Goal: Check status: Check status

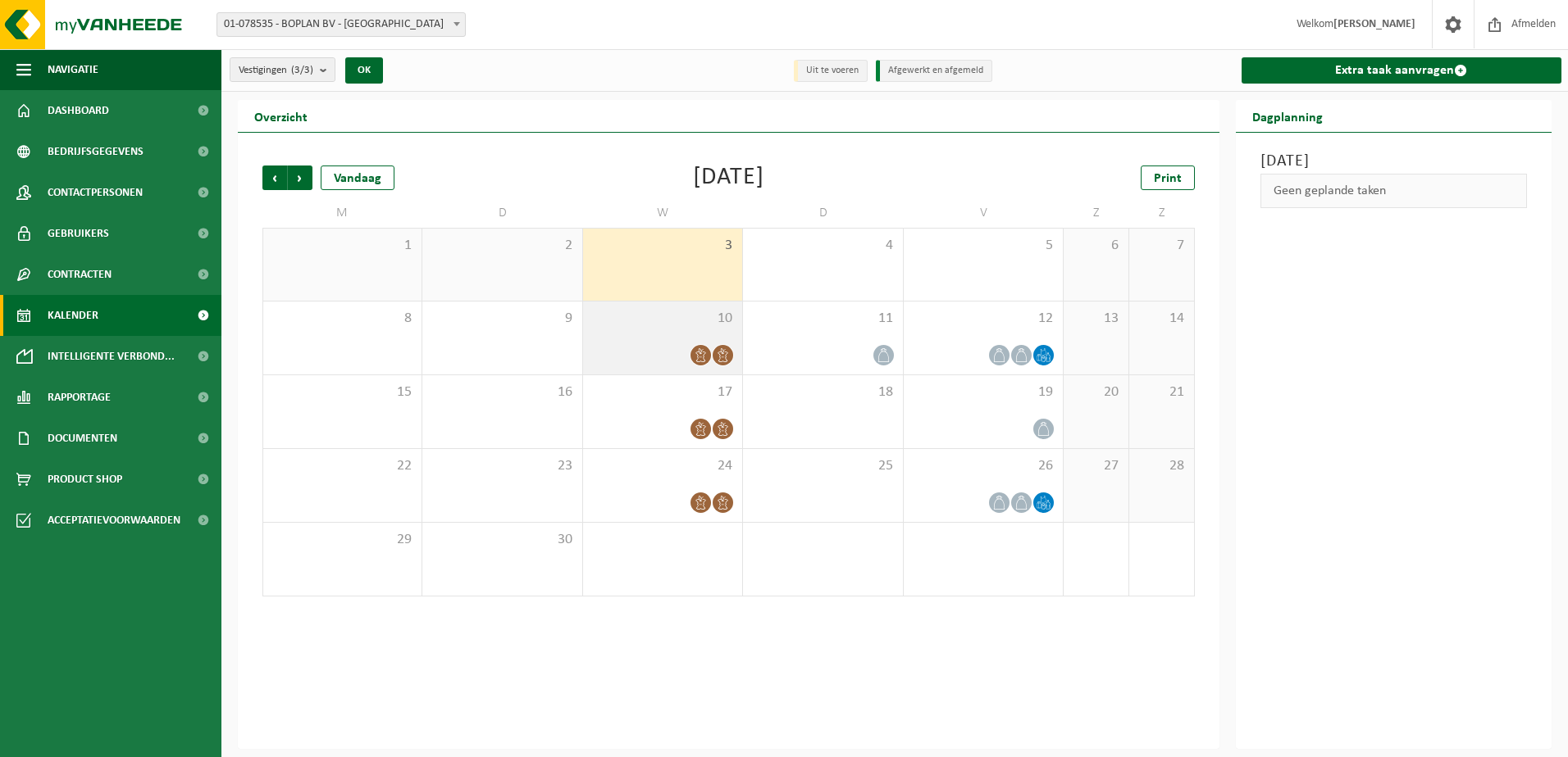
click at [717, 346] on span at bounding box center [723, 355] width 21 height 21
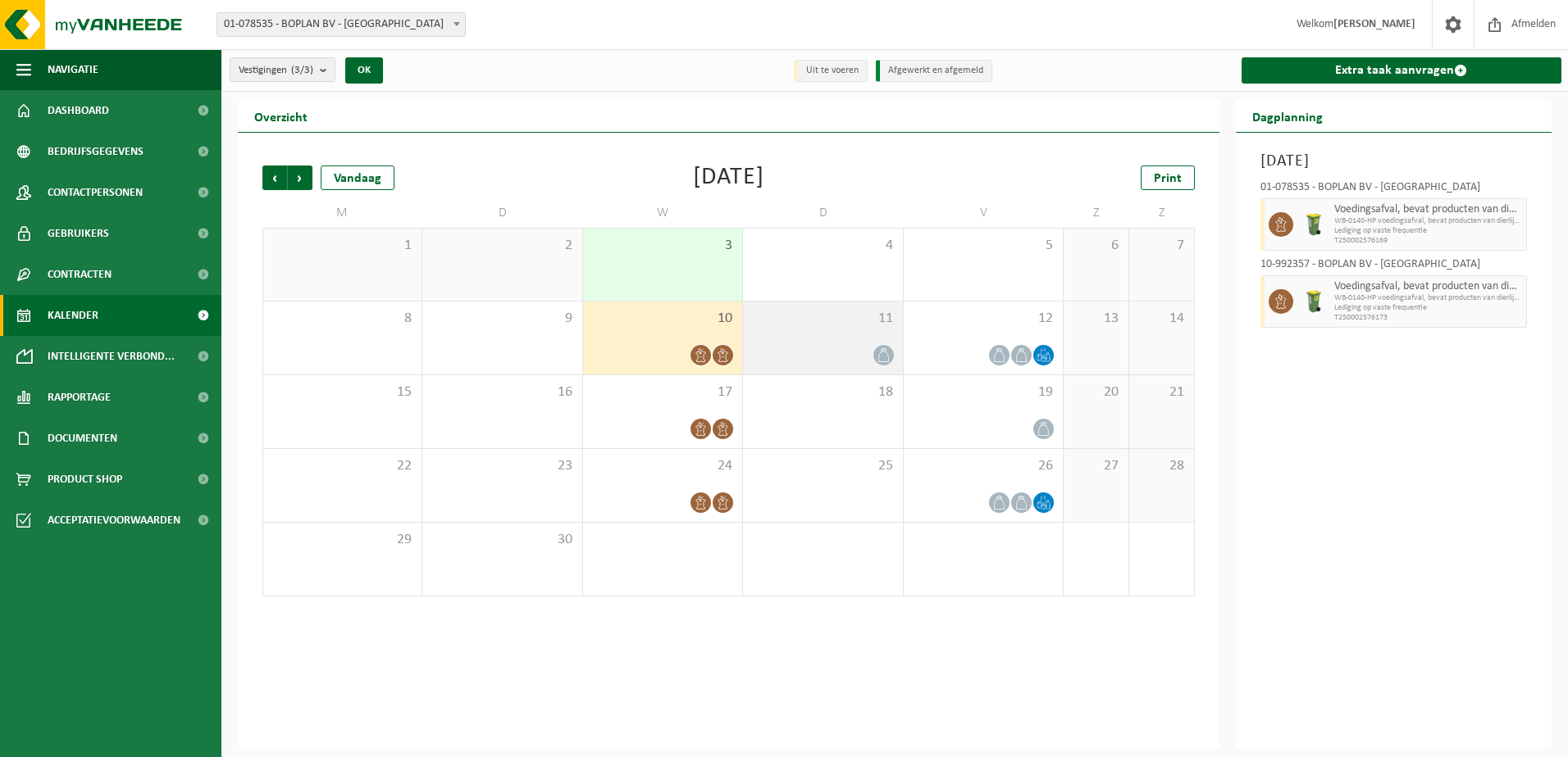
click at [853, 335] on div "11" at bounding box center [823, 338] width 159 height 73
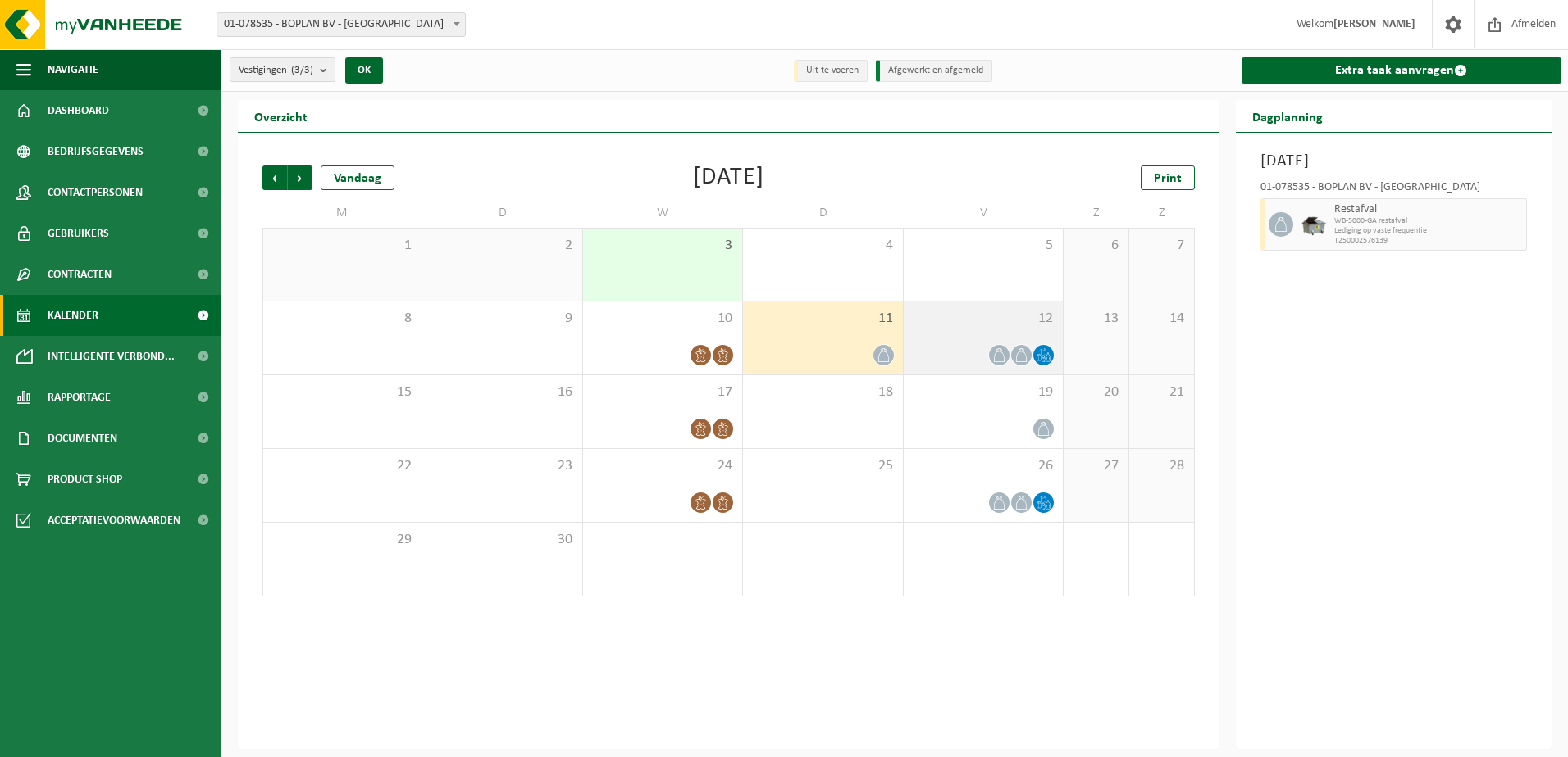
click at [956, 347] on div at bounding box center [983, 355] width 143 height 22
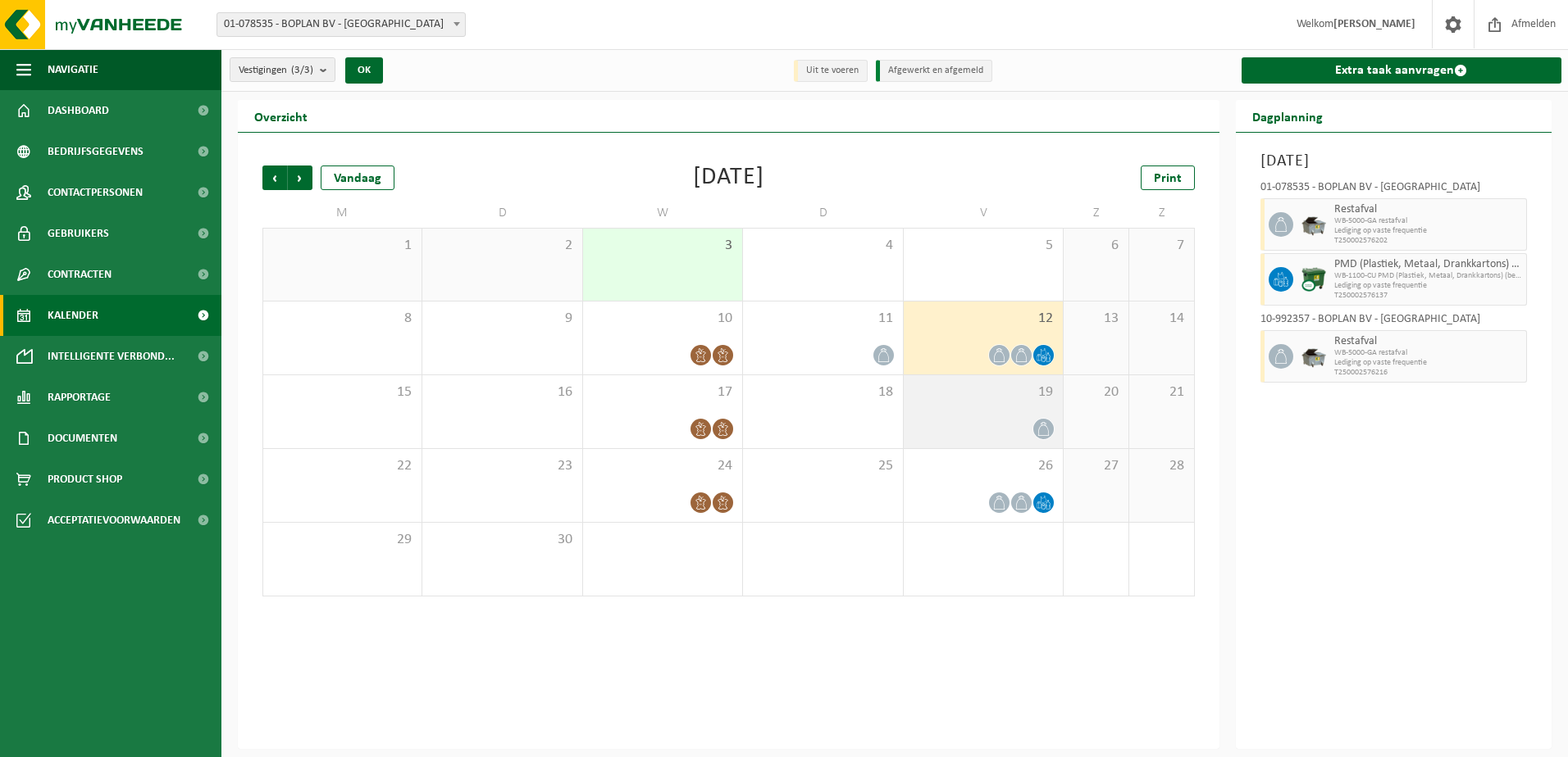
click at [968, 410] on div "19" at bounding box center [983, 412] width 159 height 73
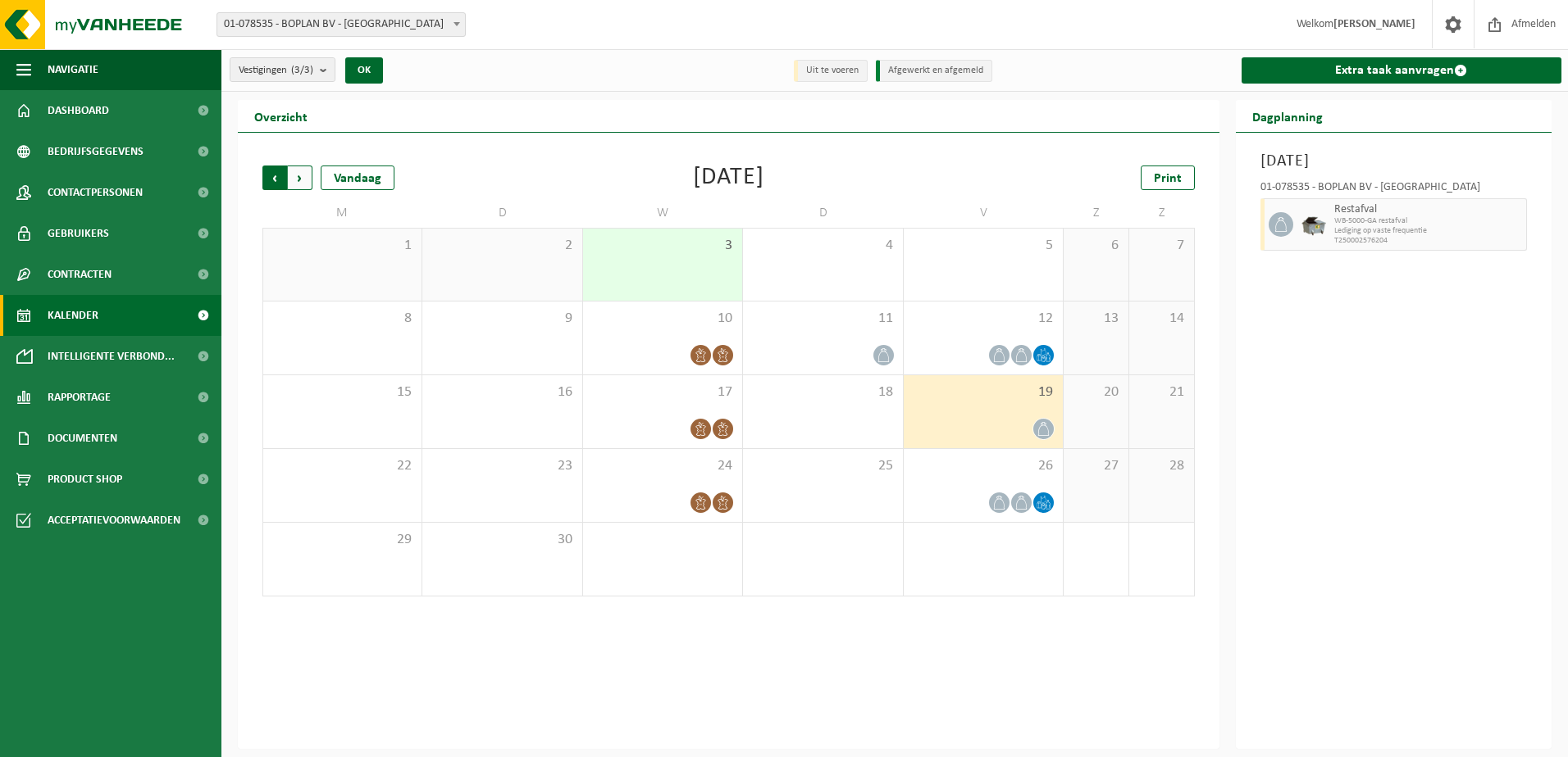
click at [303, 180] on span "Volgende" at bounding box center [300, 178] width 25 height 25
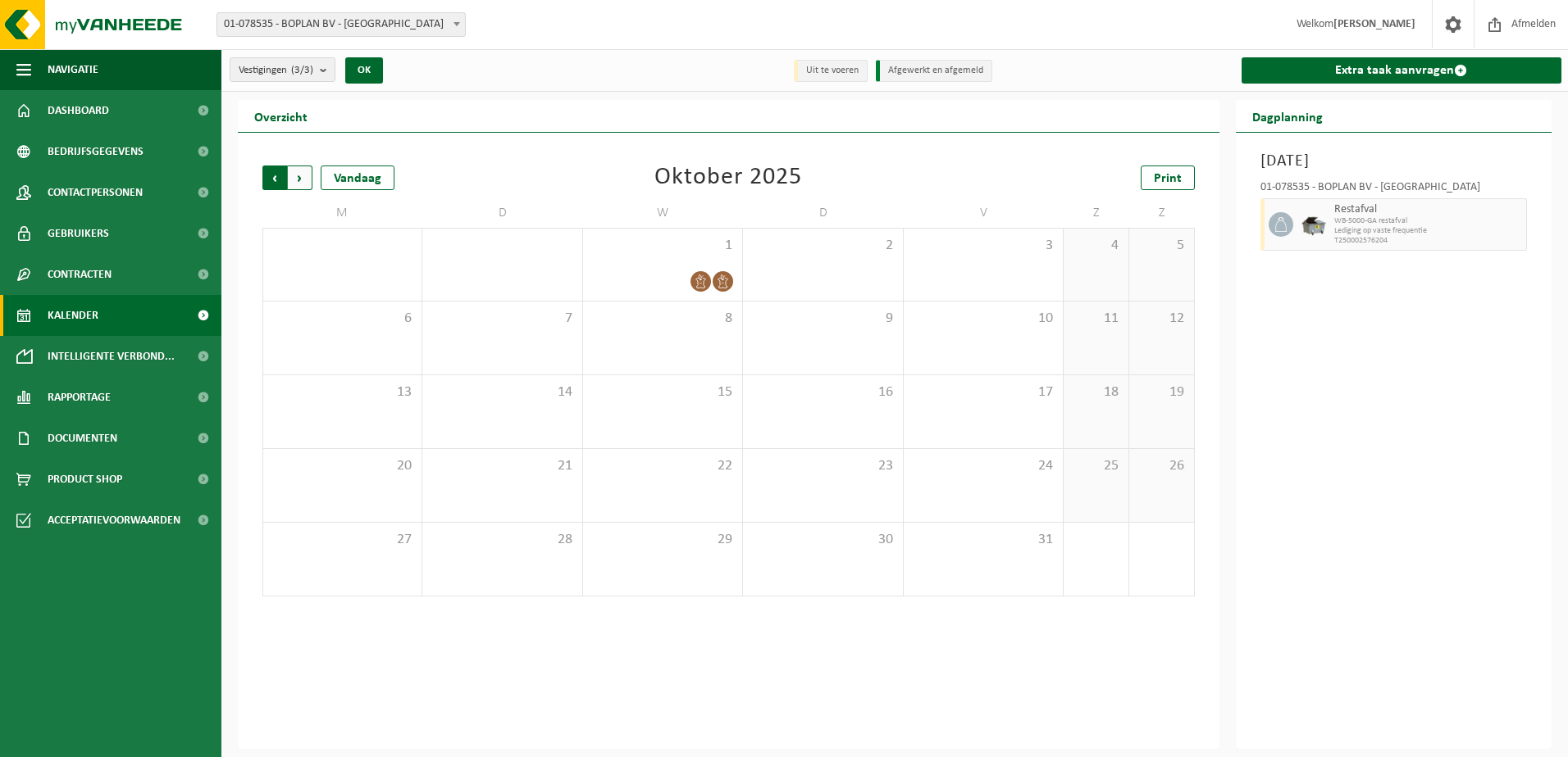
click at [294, 177] on span "Volgende" at bounding box center [300, 178] width 25 height 25
click at [280, 177] on span "Vorige" at bounding box center [275, 178] width 25 height 25
click at [280, 177] on span "Vorige" at bounding box center [275, 178] width 25 height 25
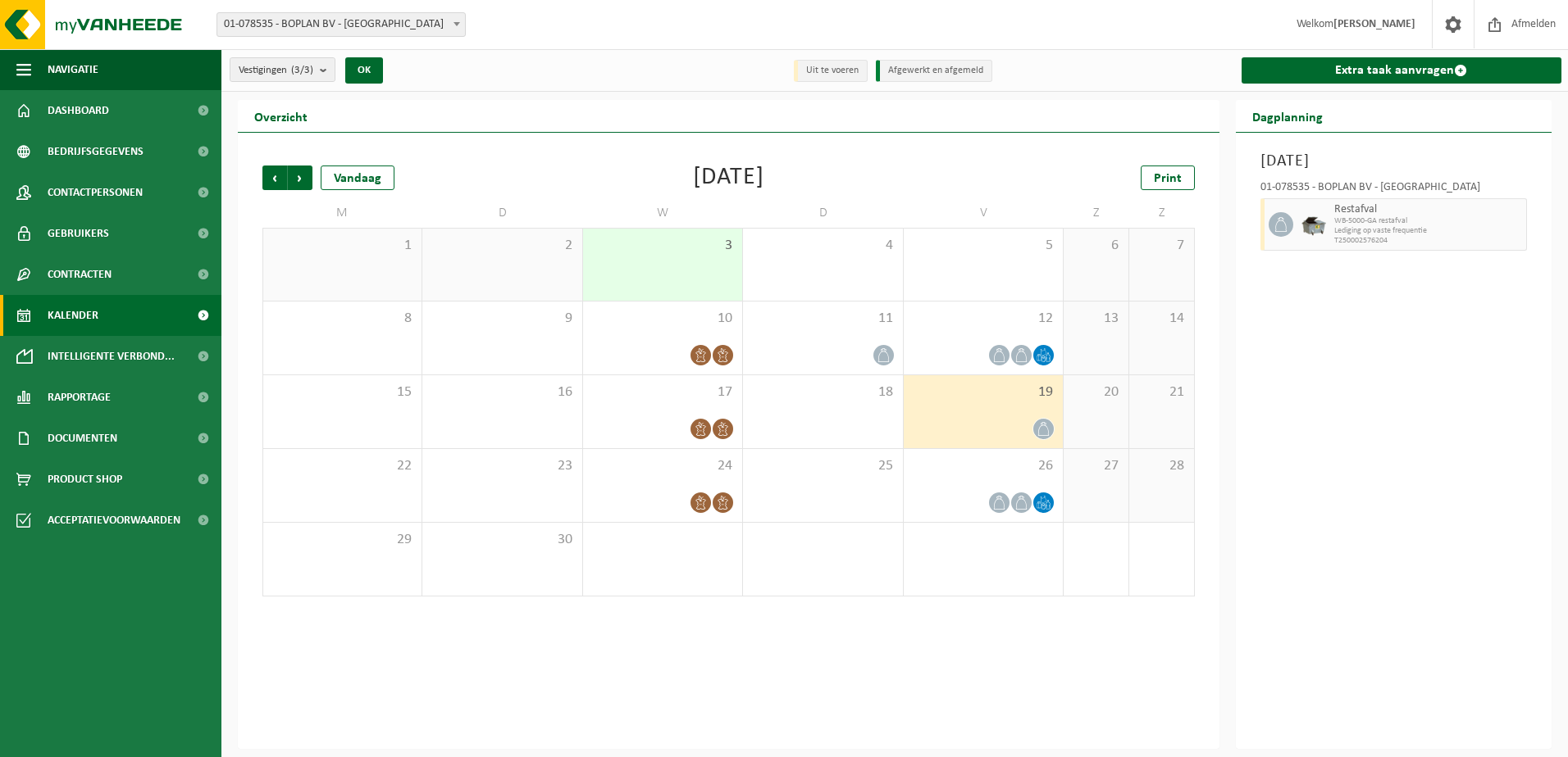
click at [75, 308] on span "Kalender" at bounding box center [72, 315] width 51 height 41
